Goal: Task Accomplishment & Management: Manage account settings

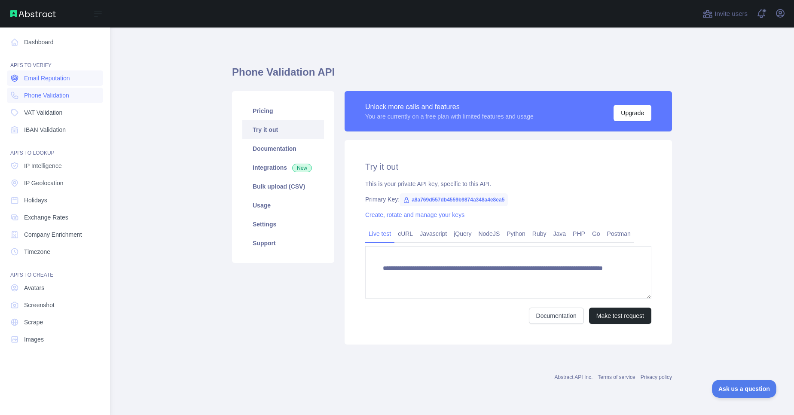
click at [48, 77] on span "Email Reputation" at bounding box center [47, 78] width 46 height 9
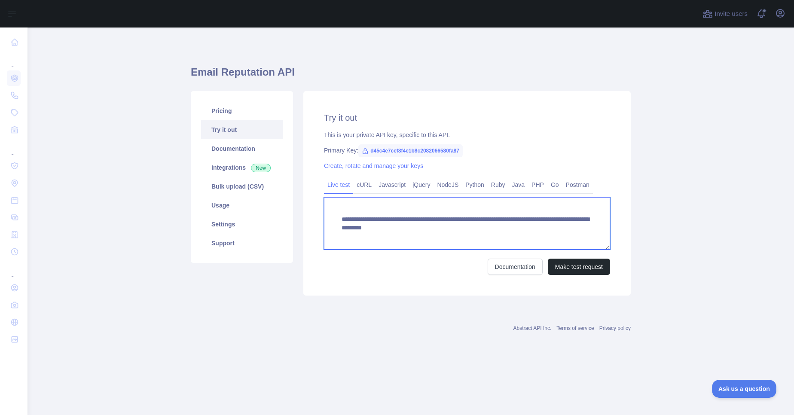
drag, startPoint x: 341, startPoint y: 221, endPoint x: 463, endPoint y: 221, distance: 121.7
click at [463, 221] on textarea "**********" at bounding box center [467, 223] width 286 height 52
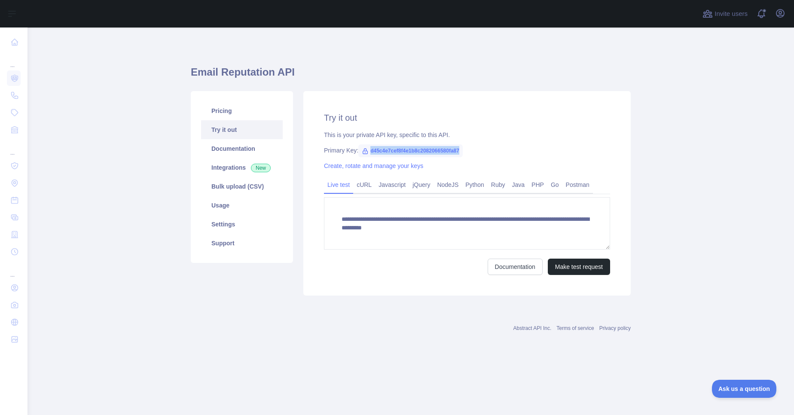
drag, startPoint x: 371, startPoint y: 150, endPoint x: 469, endPoint y: 146, distance: 98.1
click at [469, 146] on div "Primary Key: d45c4e7cef8f4e1b8c2082066580fa87" at bounding box center [467, 150] width 286 height 9
copy span "d45c4e7cef8f4e1b8c2082066580fa87"
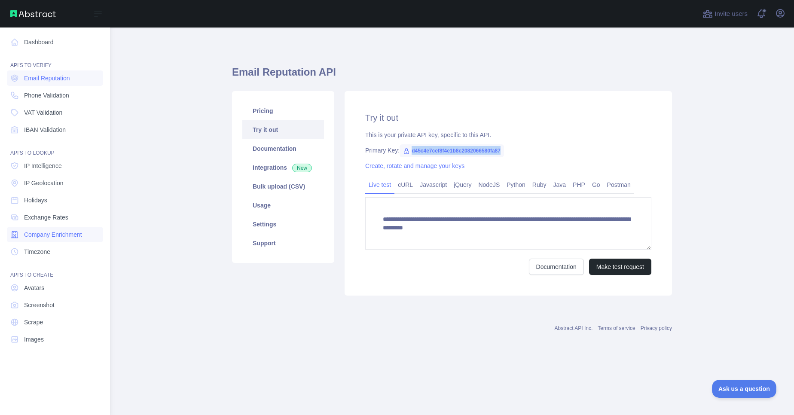
click at [54, 236] on span "Company Enrichment" at bounding box center [53, 234] width 58 height 9
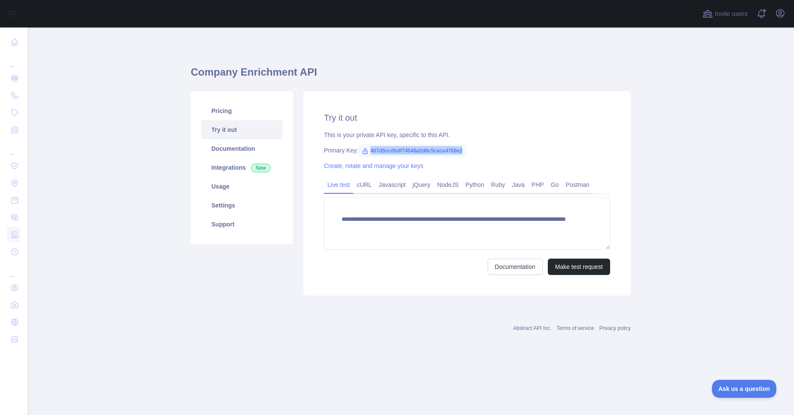
drag, startPoint x: 371, startPoint y: 149, endPoint x: 463, endPoint y: 151, distance: 92.0
click at [463, 151] on span "407d5ccdbdf74548a2d6c5cace4769e2" at bounding box center [412, 150] width 107 height 13
copy span "407d5ccdbdf74548a2d6c5cace4769e2"
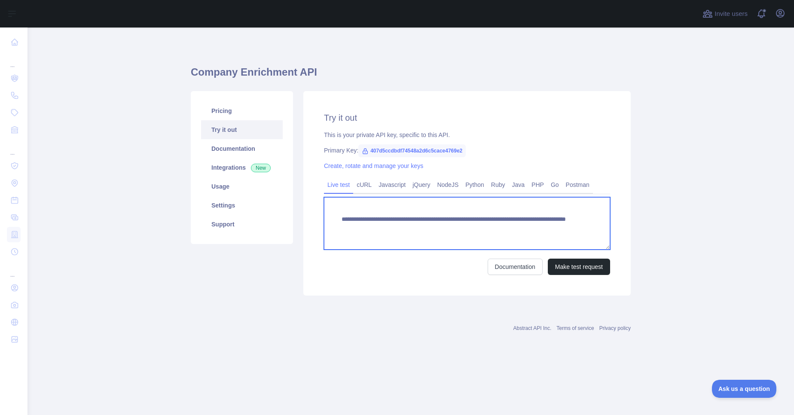
drag, startPoint x: 342, startPoint y: 219, endPoint x: 474, endPoint y: 221, distance: 132.4
click at [474, 221] on textarea "**********" at bounding box center [467, 223] width 286 height 52
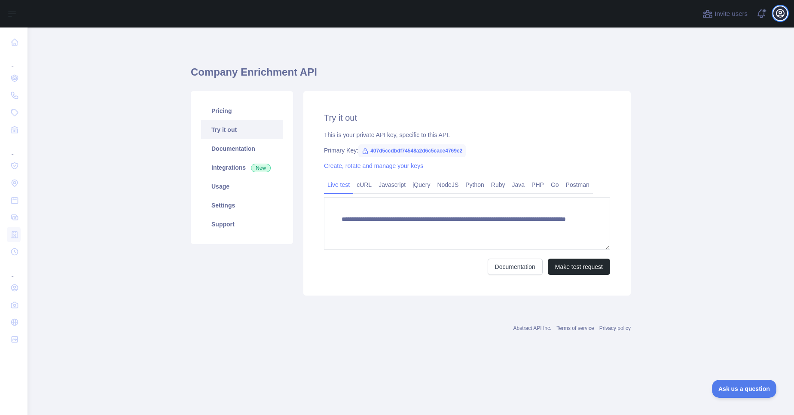
click at [782, 16] on icon "button" at bounding box center [780, 13] width 10 height 10
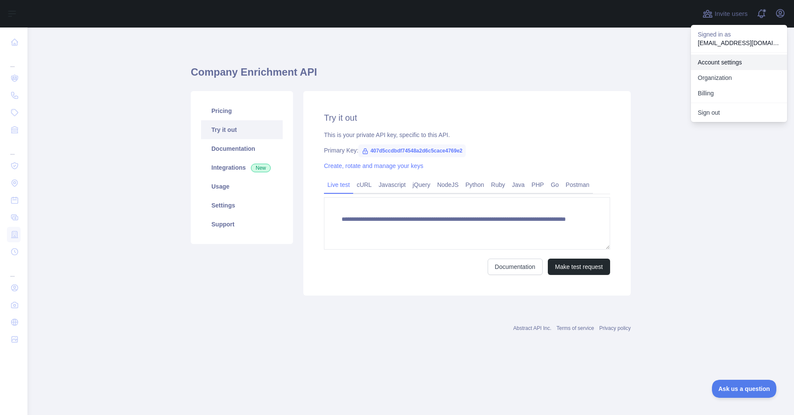
click at [718, 61] on link "Account settings" at bounding box center [739, 62] width 96 height 15
